Goal: Check status: Check status

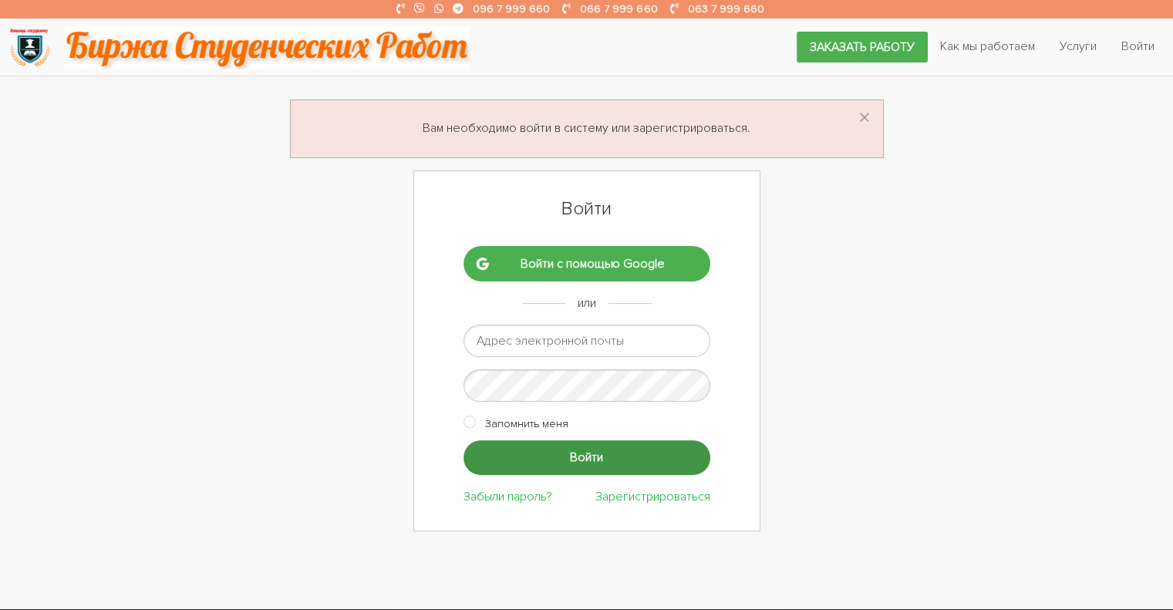
type input "ptv975@gmail.com"
click at [511, 456] on input "Войти" at bounding box center [586, 457] width 247 height 35
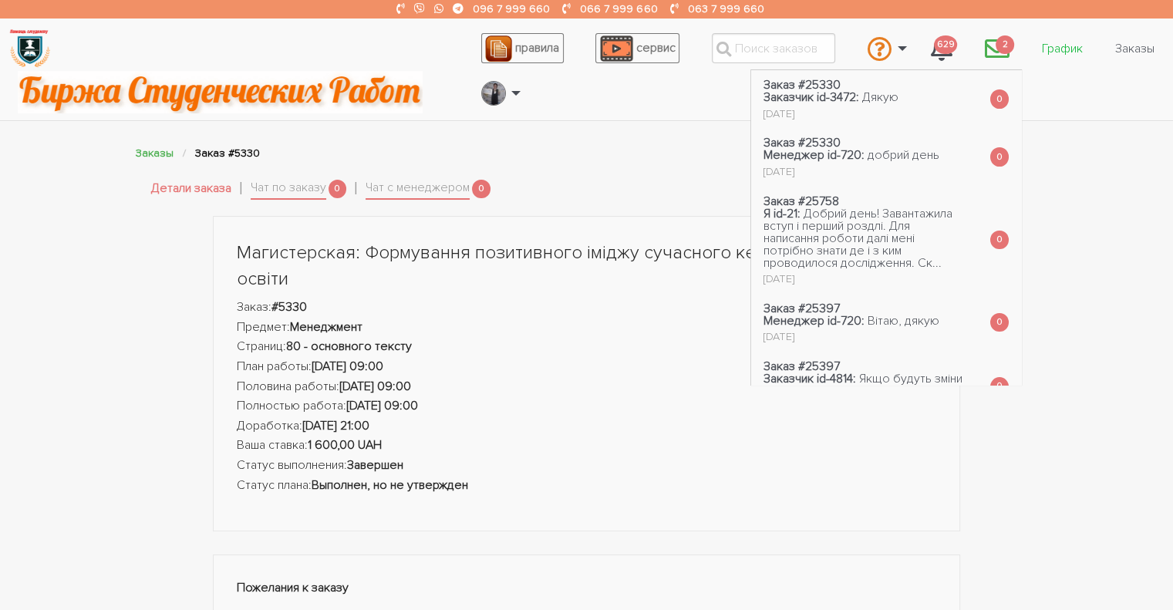
click at [1045, 50] on link "График" at bounding box center [1062, 48] width 66 height 29
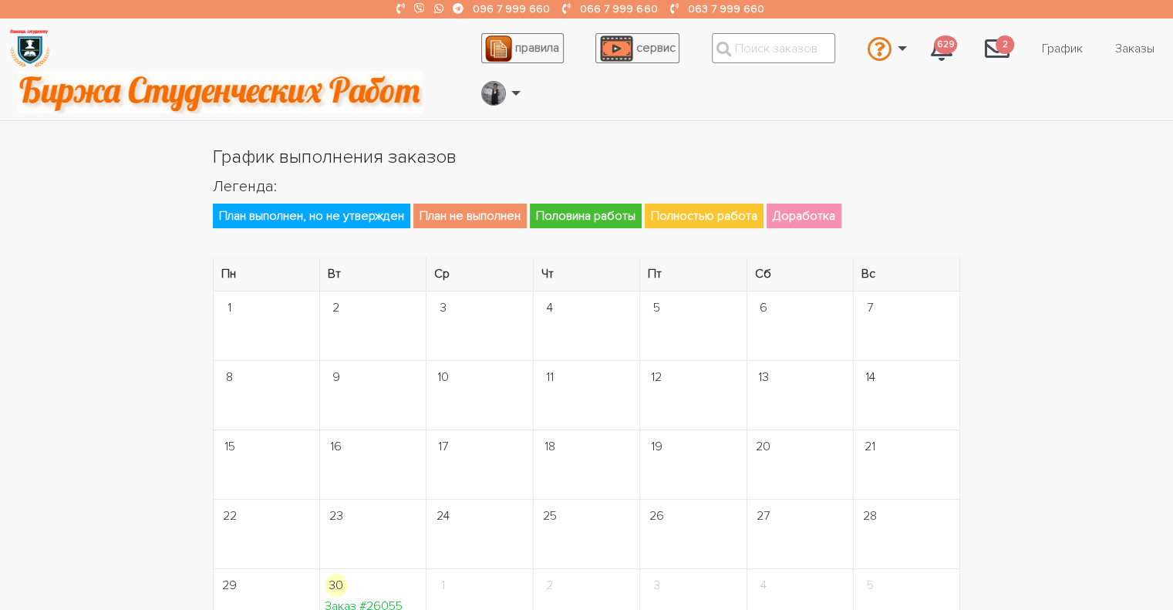
click at [822, 44] on input "text" at bounding box center [773, 48] width 123 height 30
type input "10051"
click at [772, 78] on div "# 10051 - тема 2" at bounding box center [773, 74] width 103 height 17
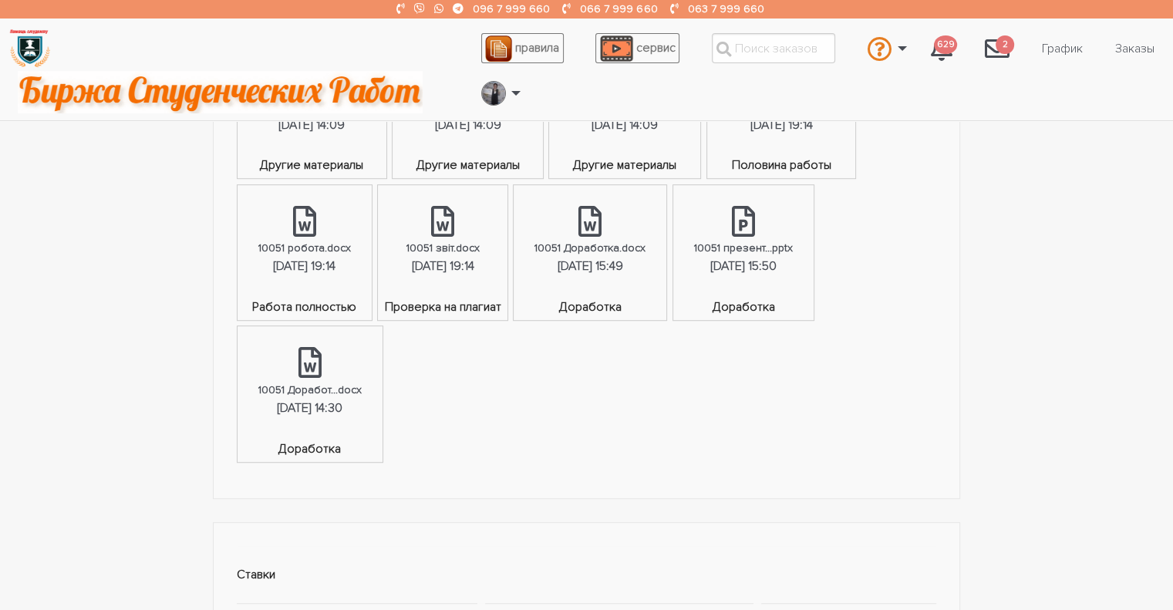
scroll to position [1002, 0]
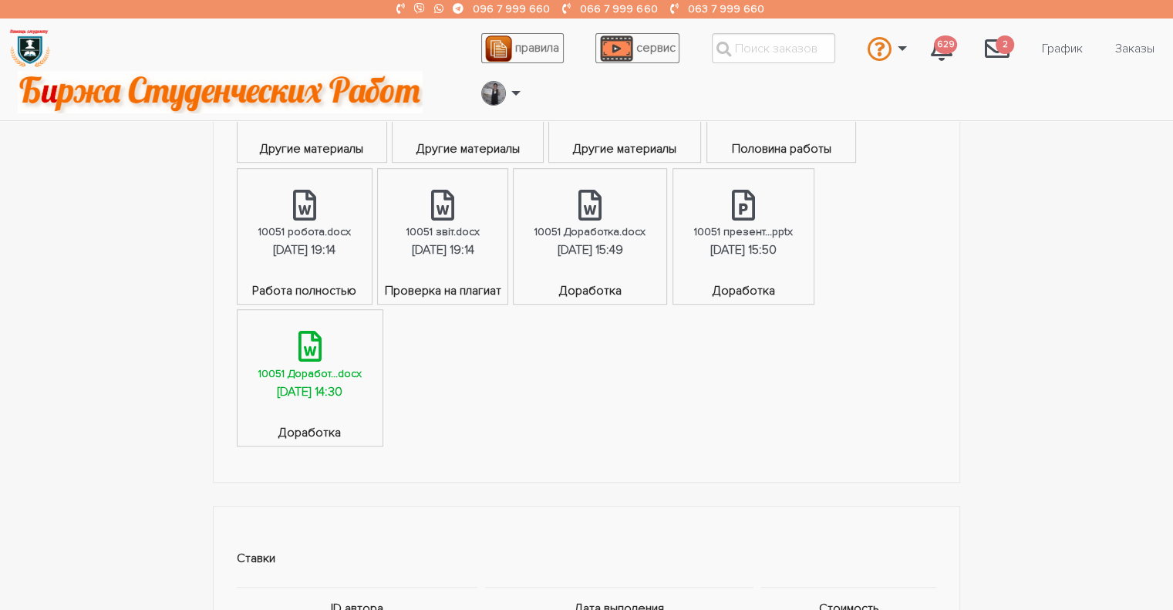
click at [318, 375] on div "10051 Доработ...docx" at bounding box center [309, 374] width 103 height 18
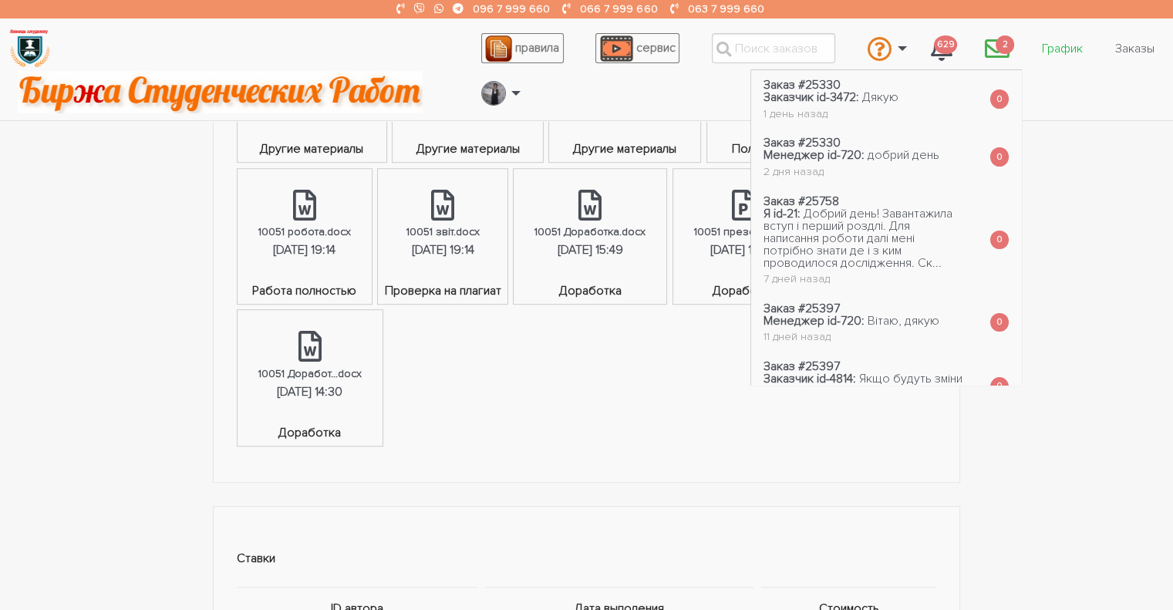
click at [1042, 51] on link "График" at bounding box center [1062, 48] width 66 height 29
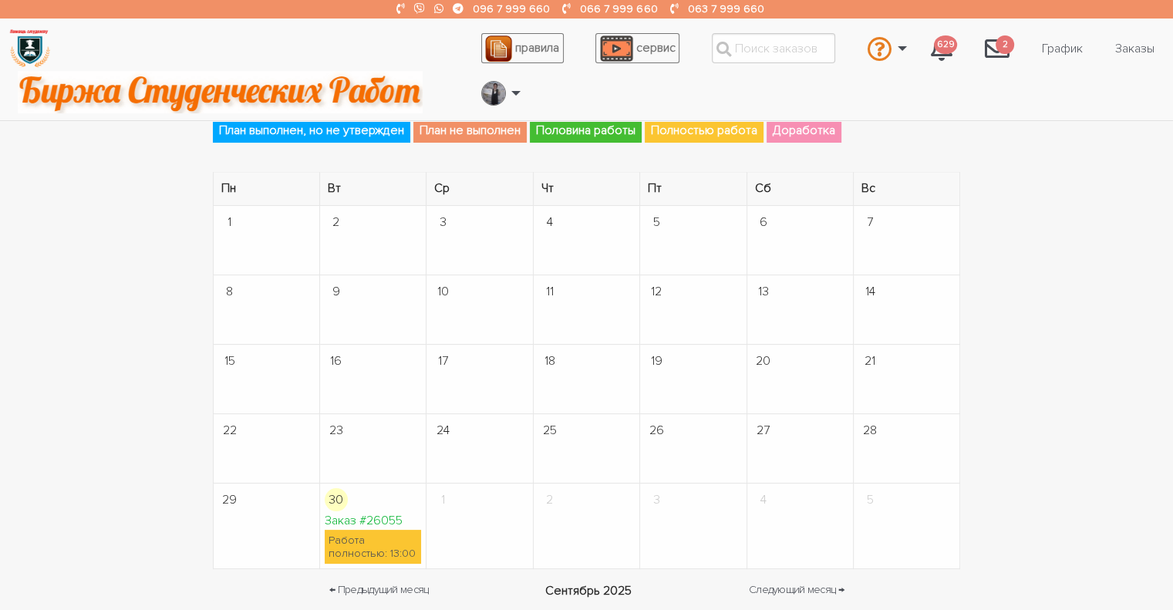
scroll to position [231, 0]
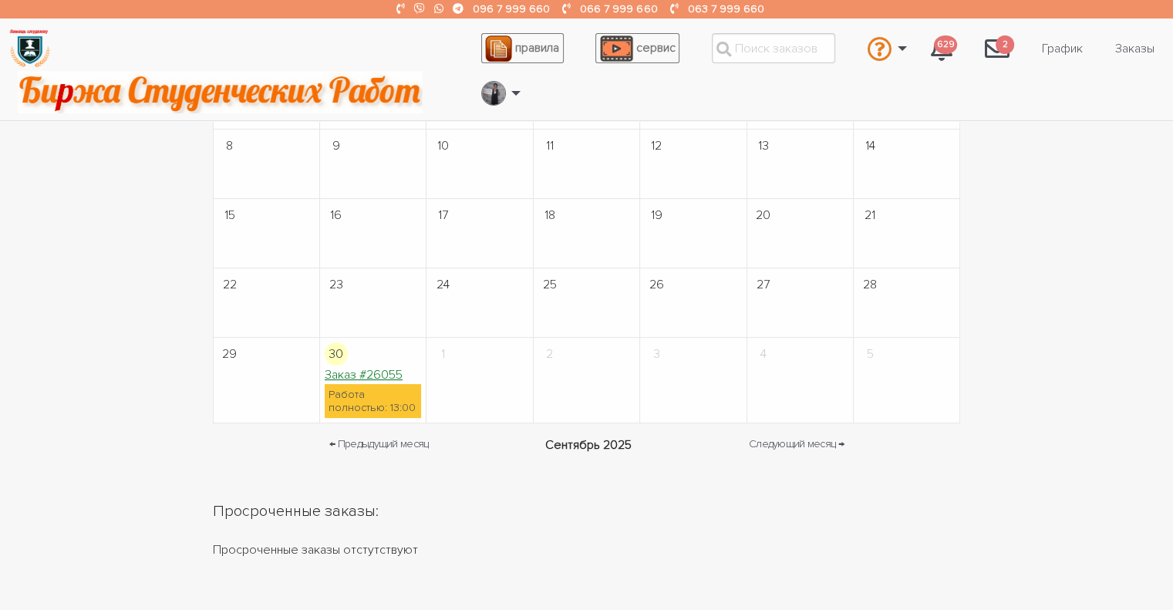
click at [358, 379] on link "Заказ #26055" at bounding box center [364, 374] width 78 height 15
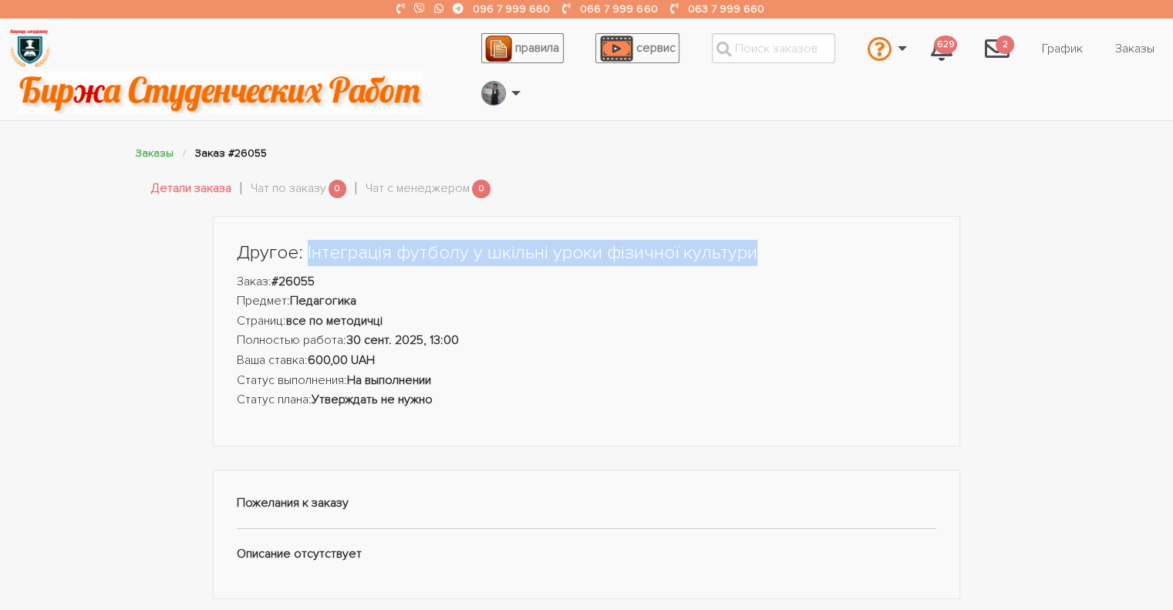
drag, startPoint x: 764, startPoint y: 260, endPoint x: 305, endPoint y: 262, distance: 458.7
click at [305, 262] on h1 "Другое: Інтеграція футболу у шкільні уроки фізичної культури" at bounding box center [587, 253] width 700 height 26
copy h1 "Інтеграція футболу у шкільні уроки фізичної культури"
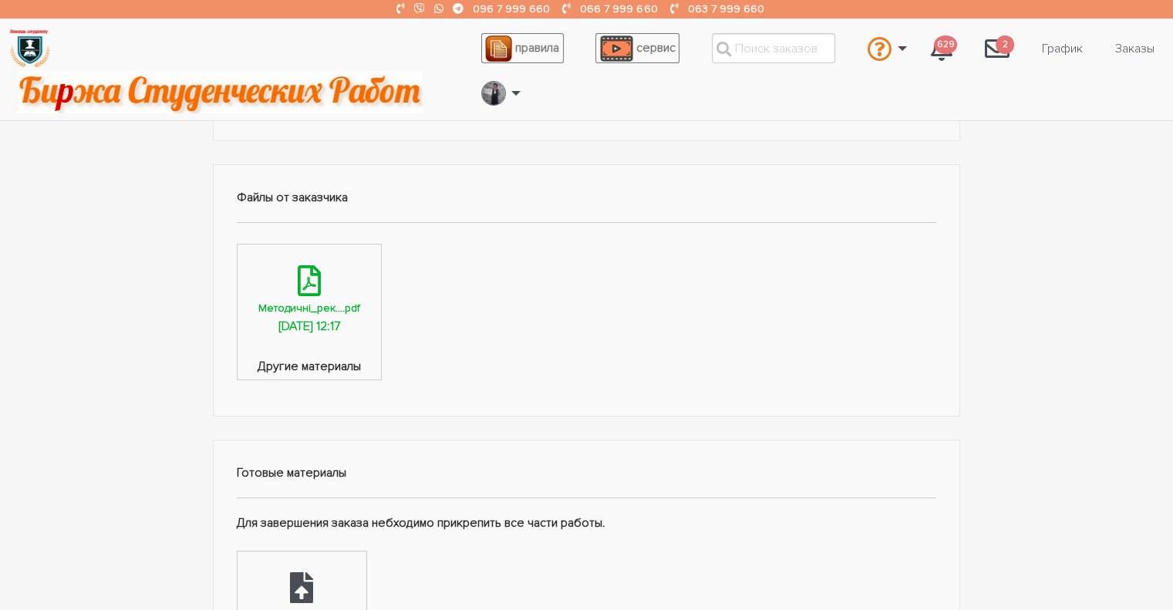
scroll to position [463, 0]
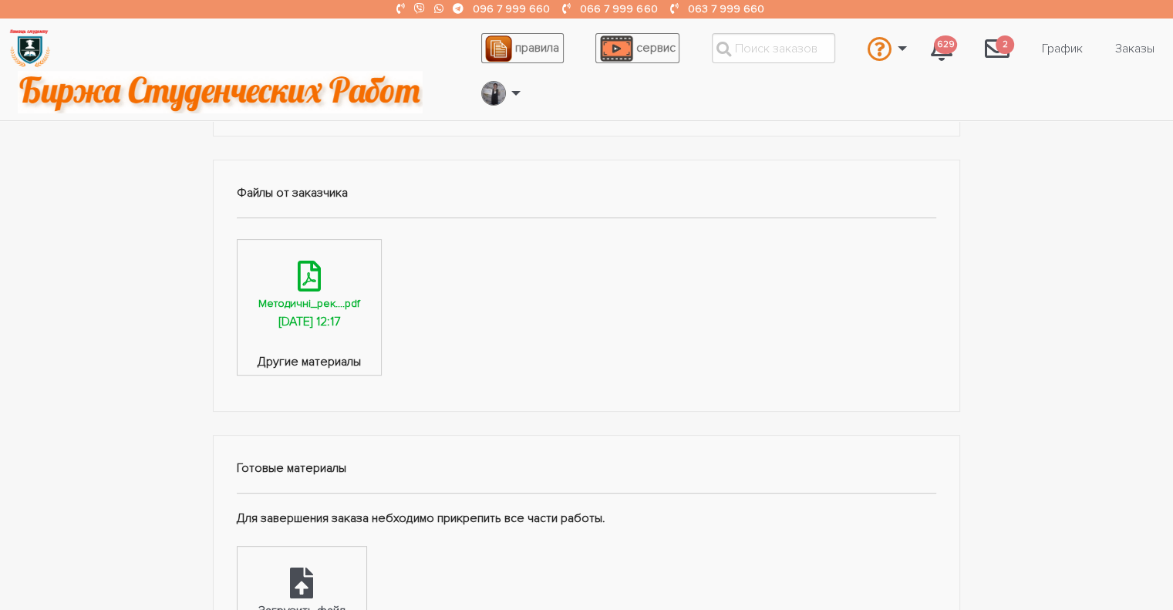
click at [292, 301] on div "Методичні_рек....pdf" at bounding box center [309, 304] width 102 height 18
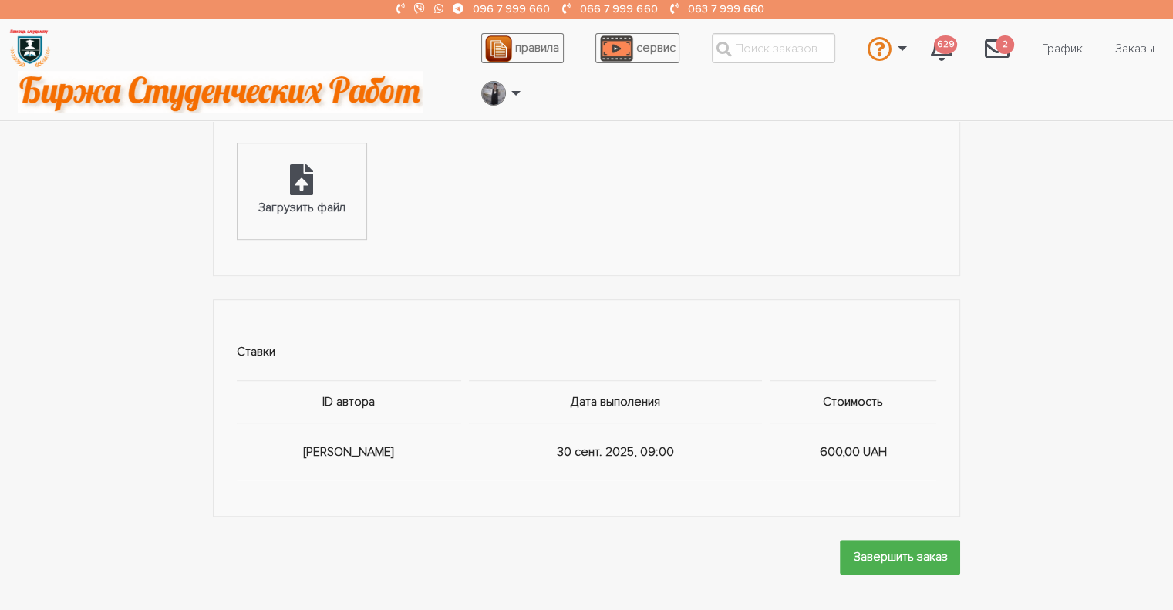
scroll to position [771, 0]
